Goal: Find specific page/section: Find specific page/section

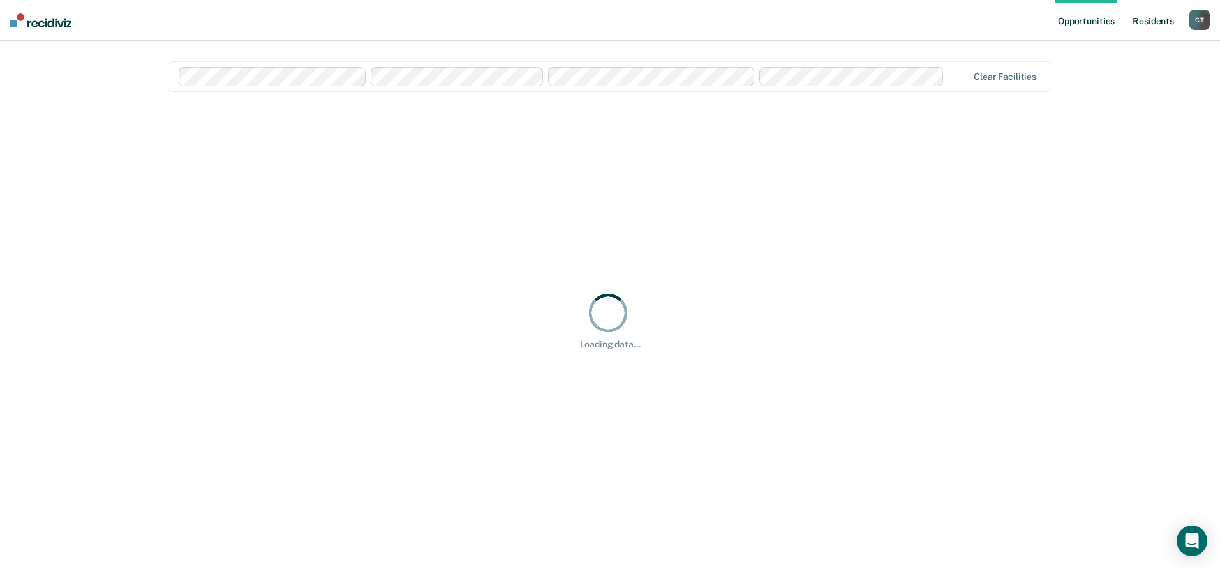
click at [1143, 20] on link "Resident s" at bounding box center [1153, 20] width 47 height 41
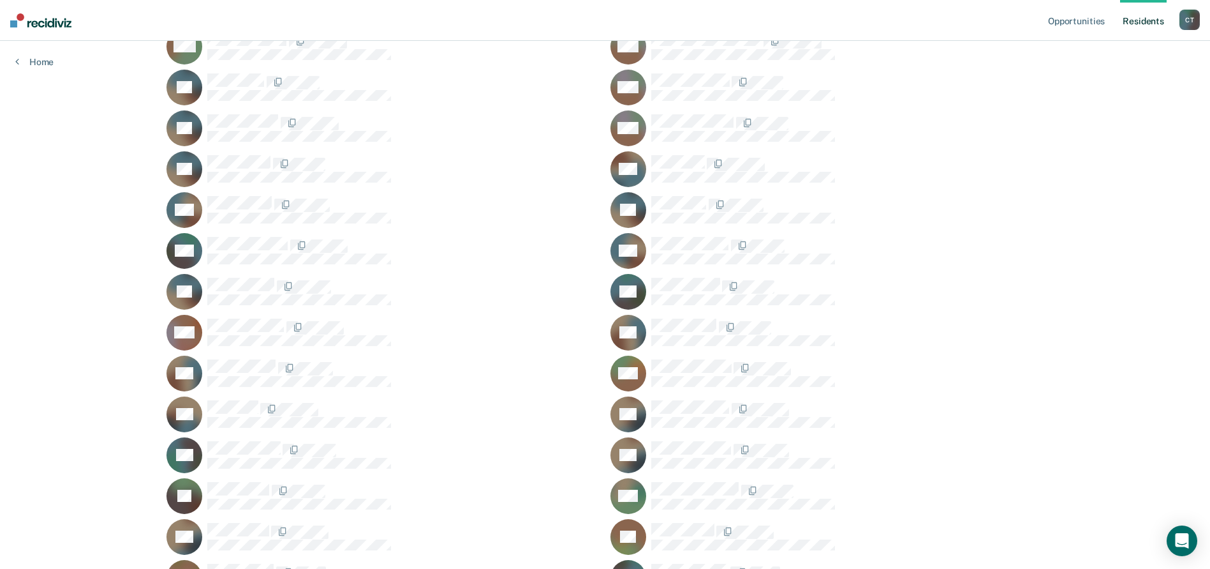
scroll to position [35531, 0]
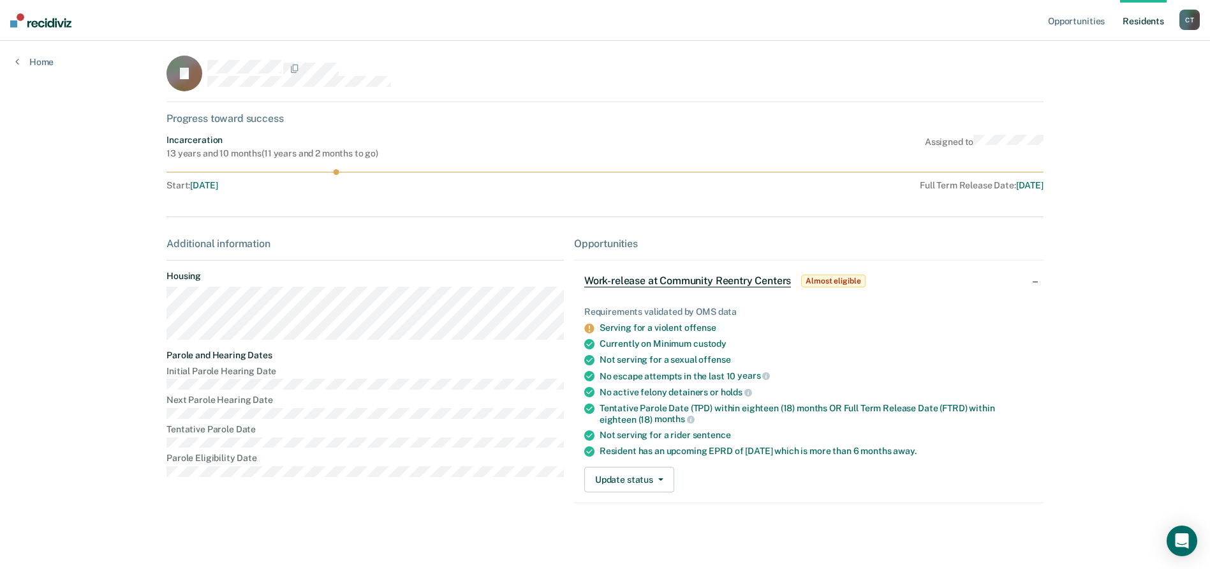
scroll to position [6, 0]
